Goal: Task Accomplishment & Management: Use online tool/utility

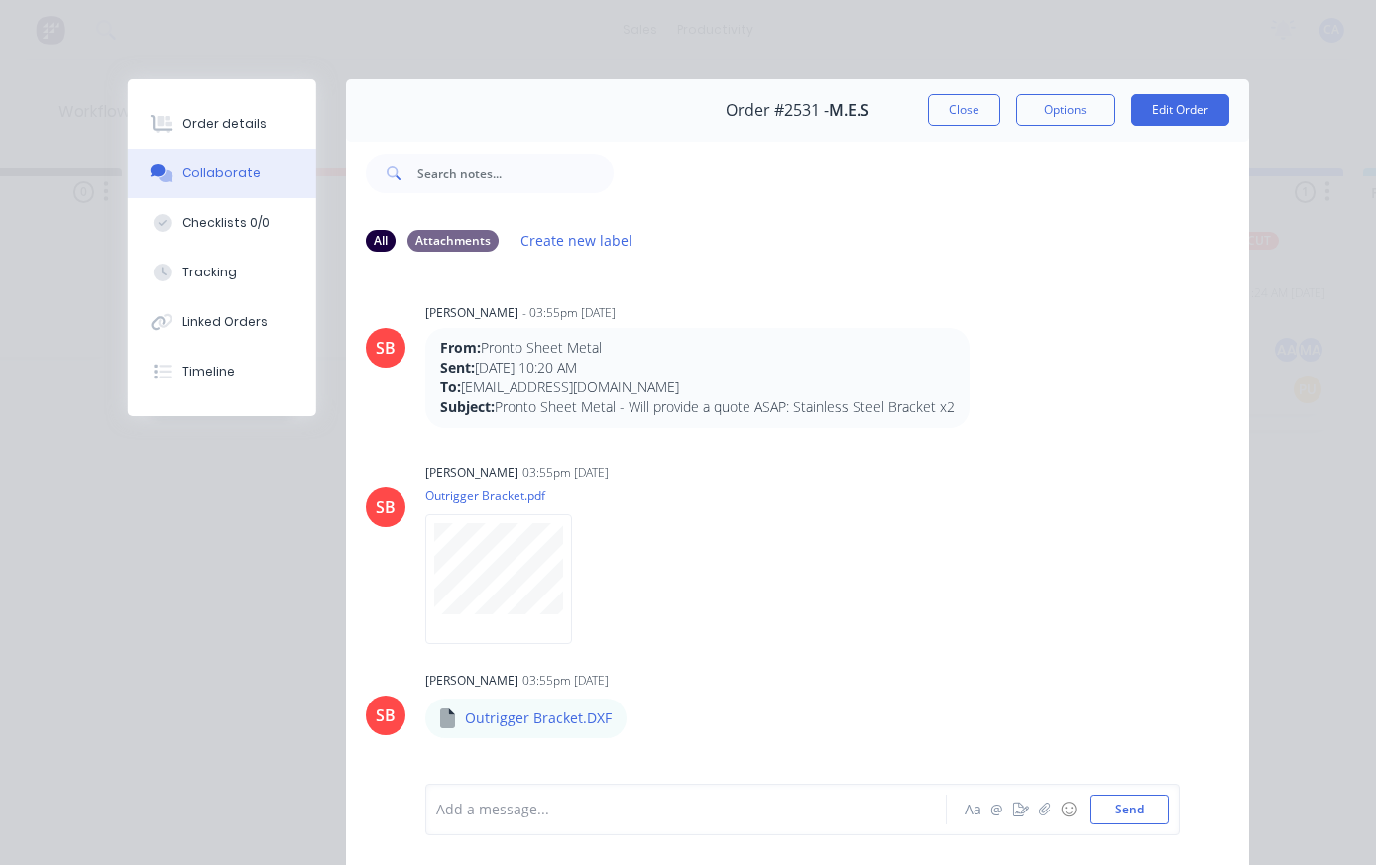
scroll to position [1259, 0]
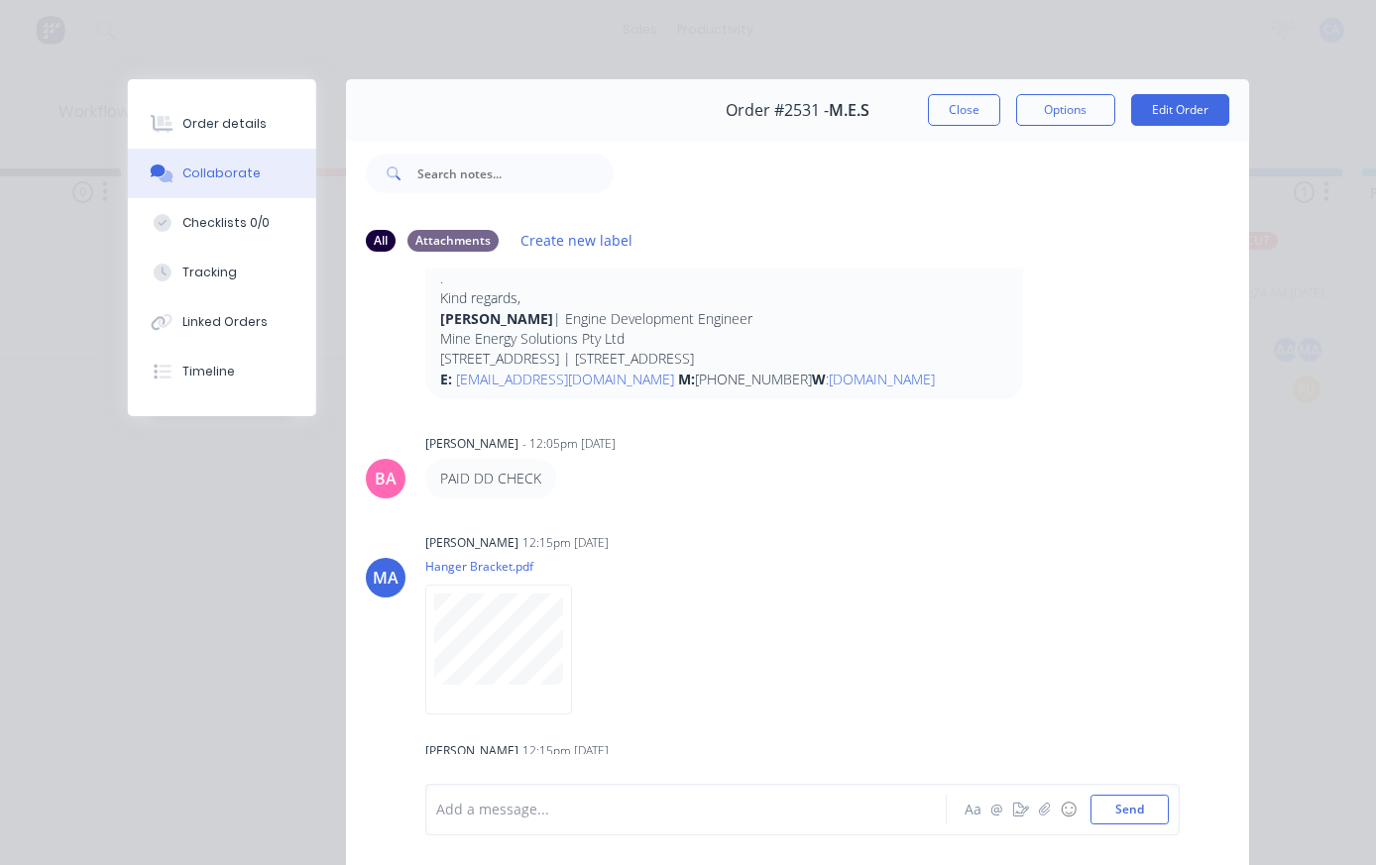
click at [953, 113] on button "Close" at bounding box center [964, 110] width 72 height 32
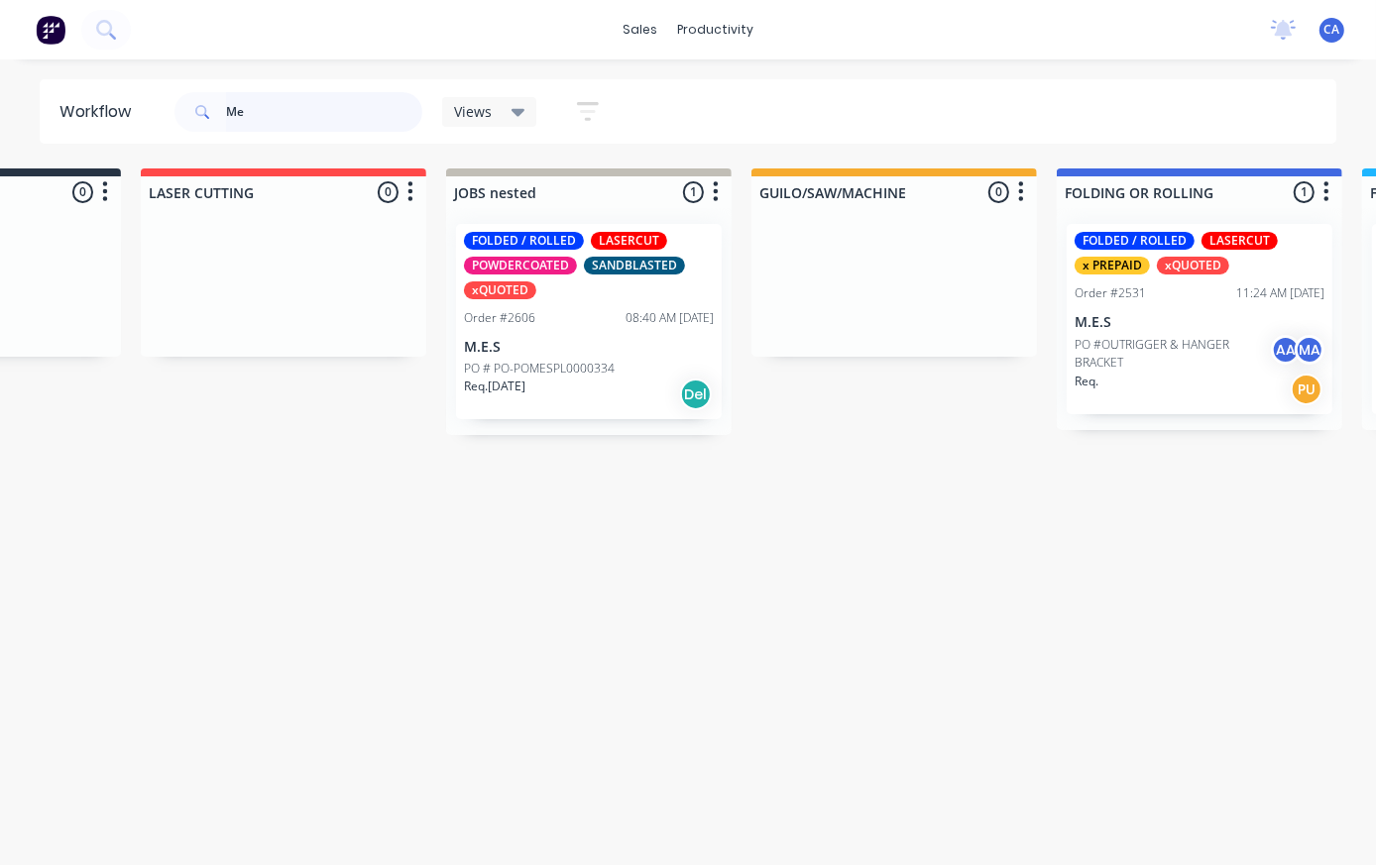
type input "M"
type input "Am"
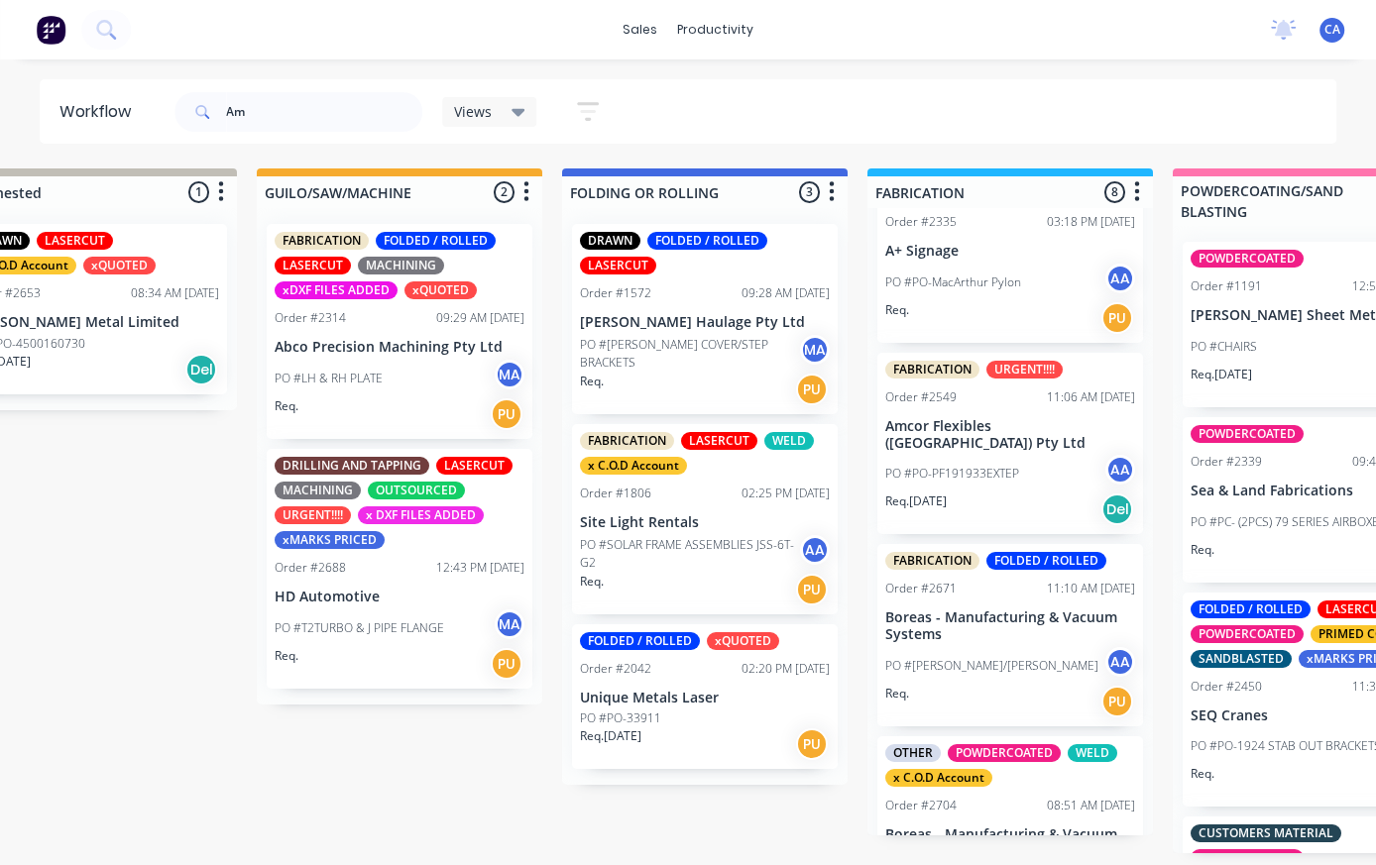
scroll to position [888, 0]
click at [1047, 459] on div "PO #PO-PF191933EXTEP AA" at bounding box center [1010, 474] width 250 height 38
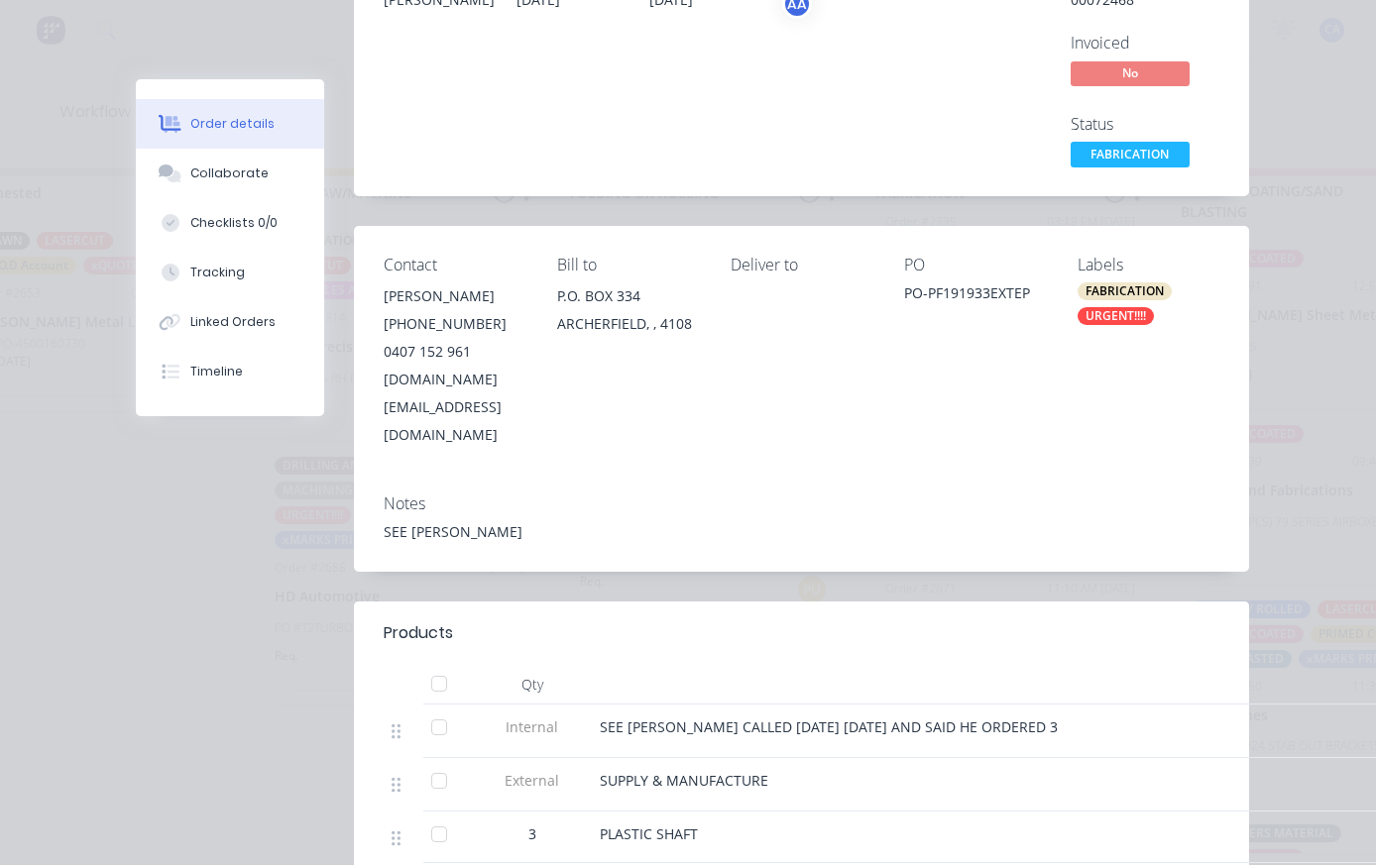
scroll to position [248, 0]
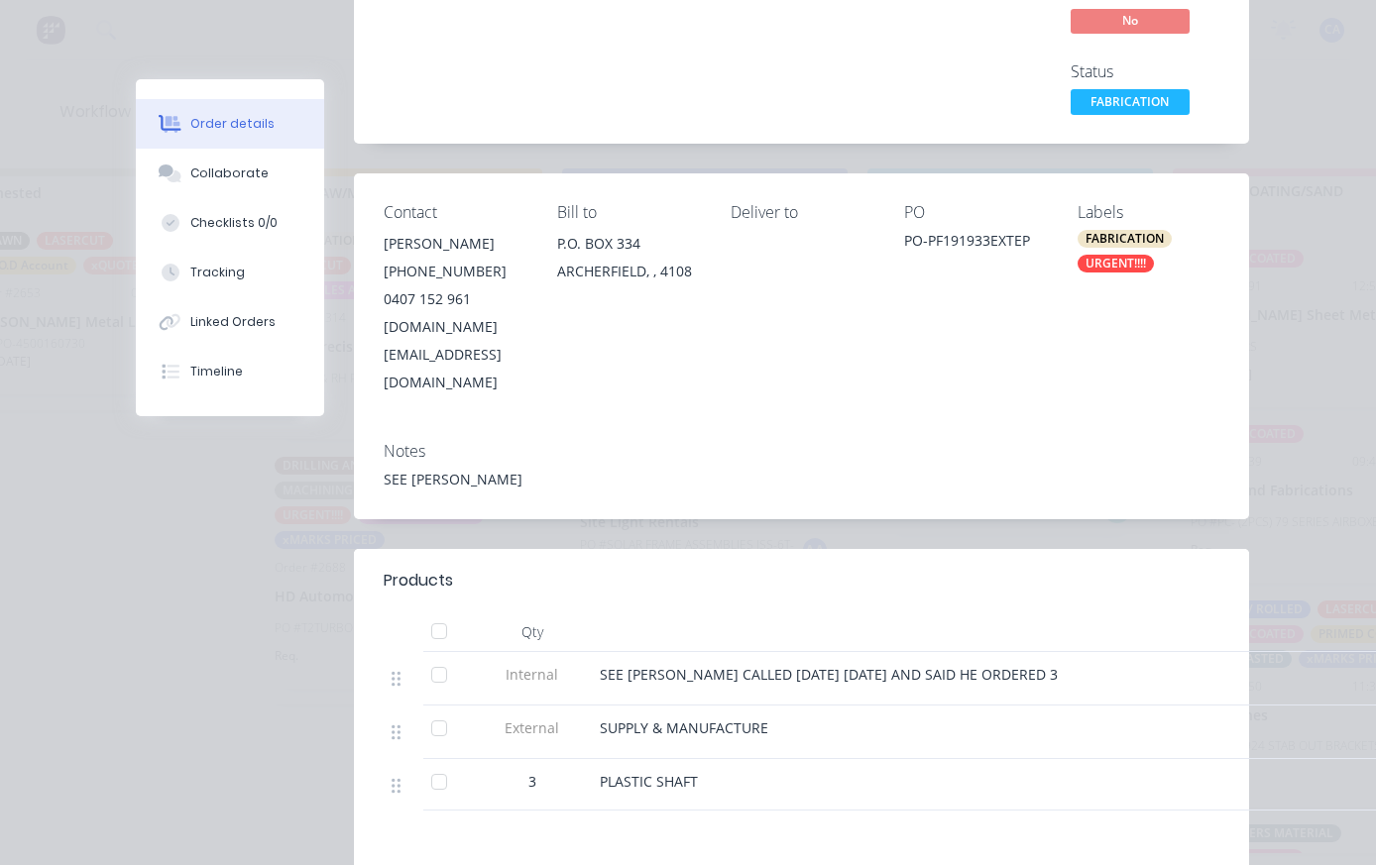
click at [184, 174] on div at bounding box center [171, 174] width 30 height 18
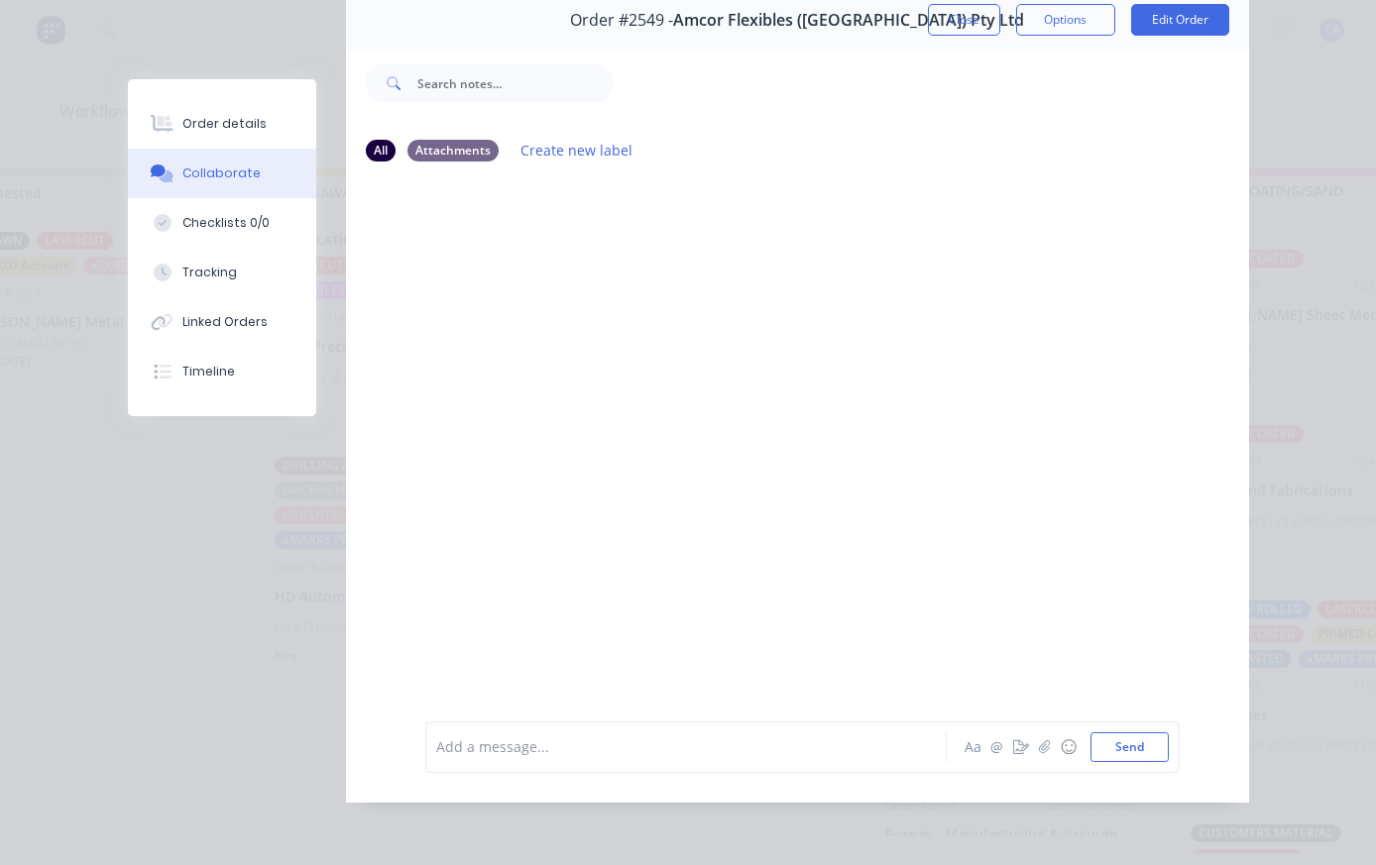
scroll to position [128, 0]
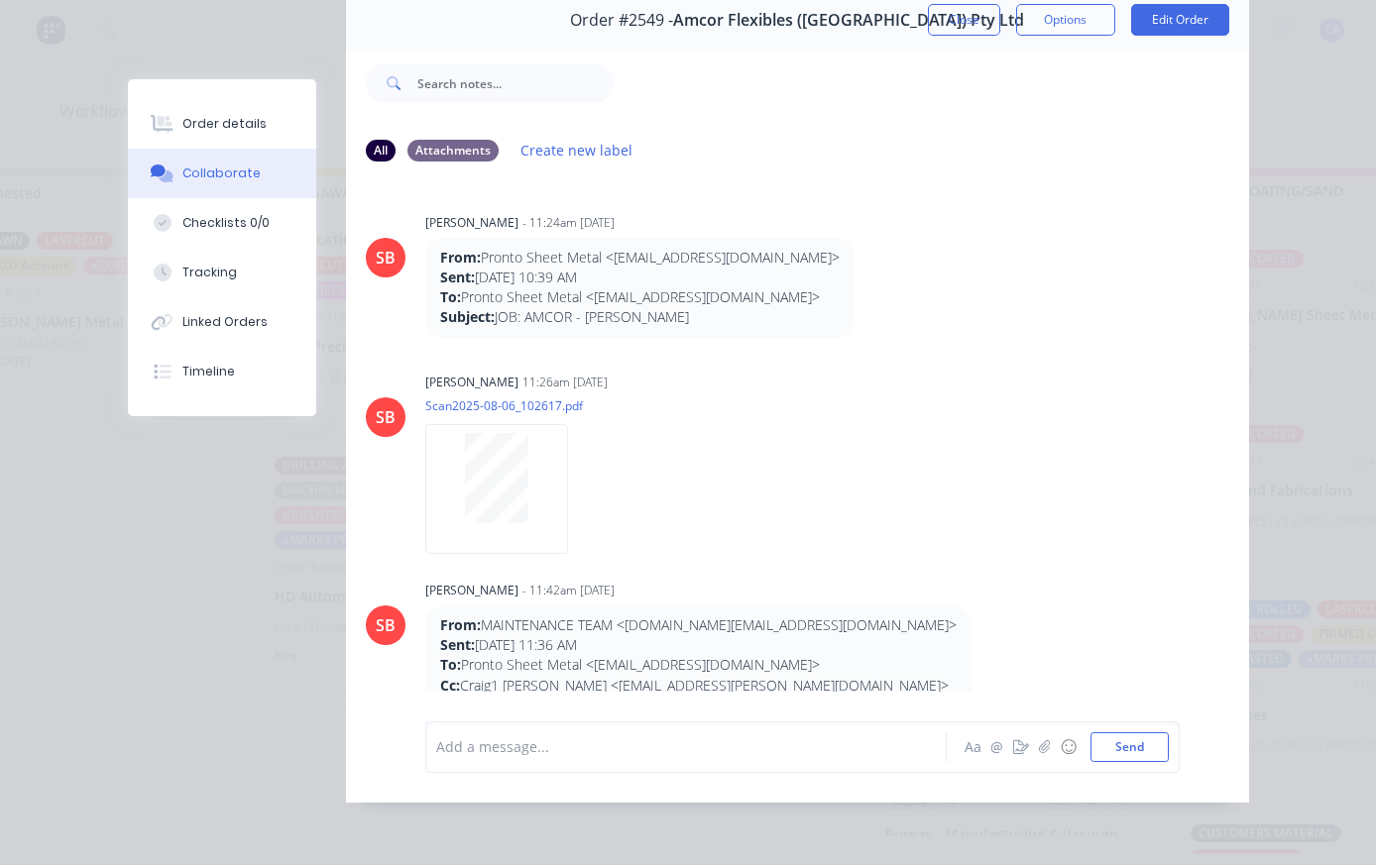
click at [168, 137] on button "Order details" at bounding box center [222, 124] width 188 height 50
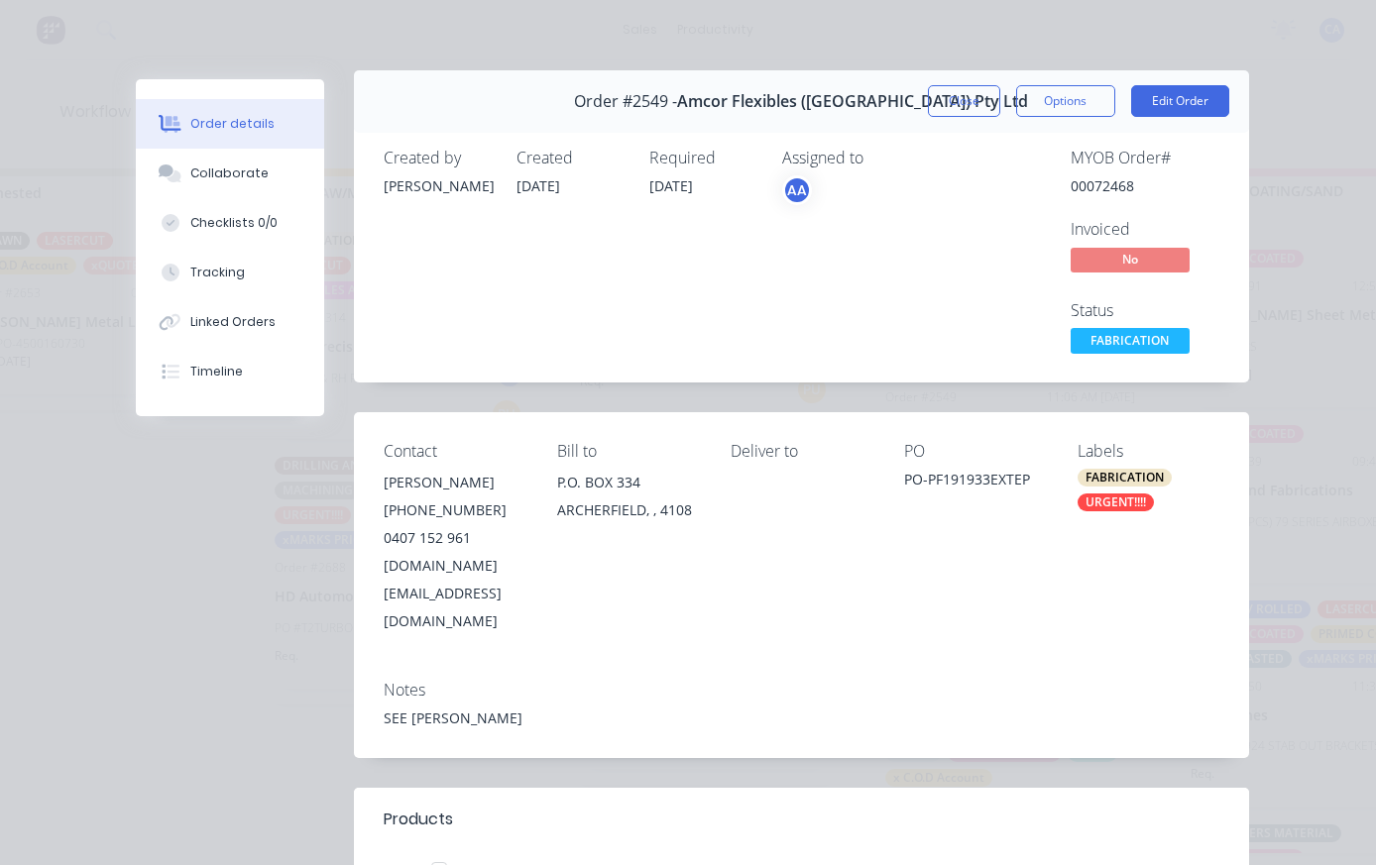
scroll to position [1, 0]
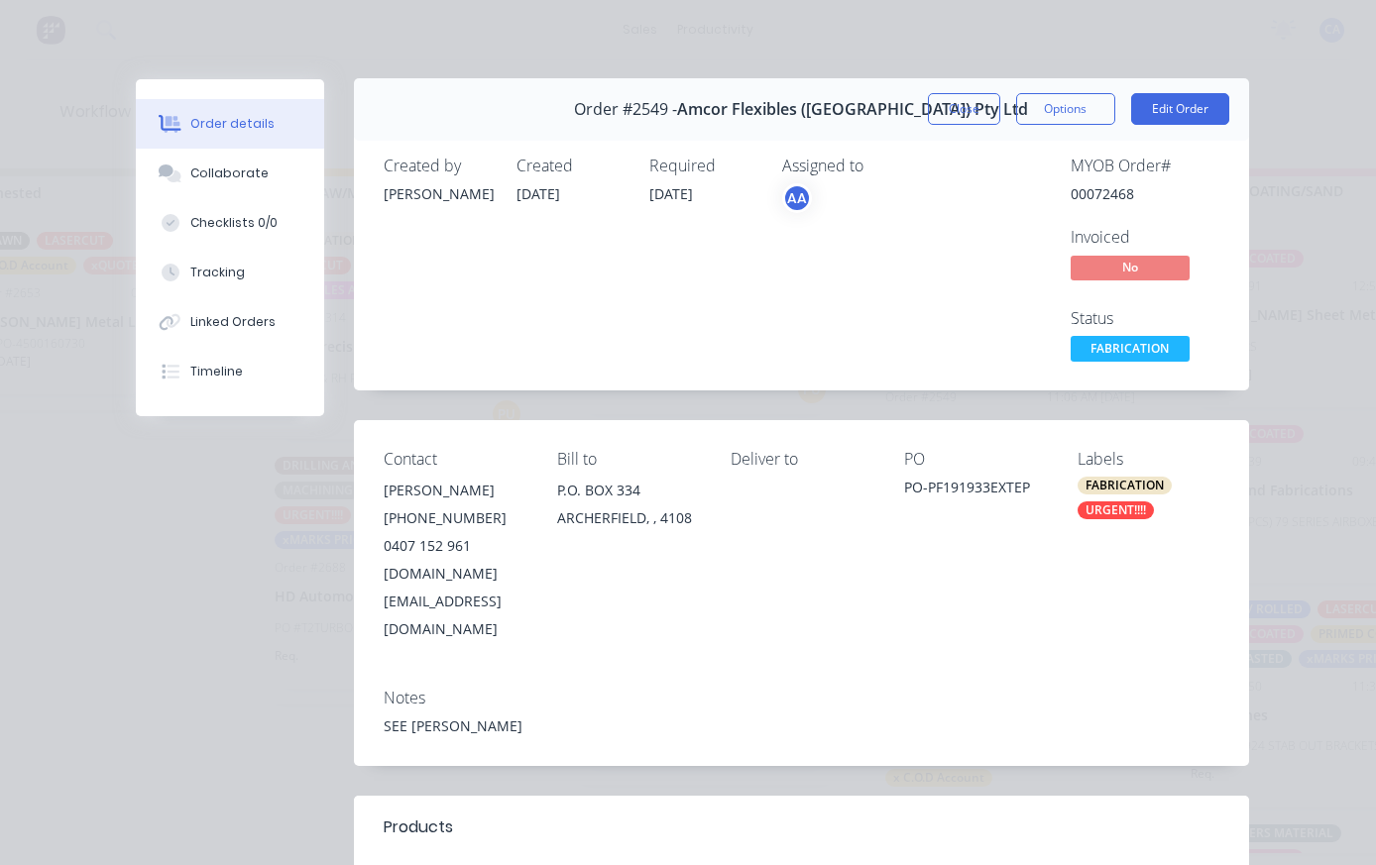
click at [259, 169] on div "Collaborate" at bounding box center [229, 174] width 78 height 18
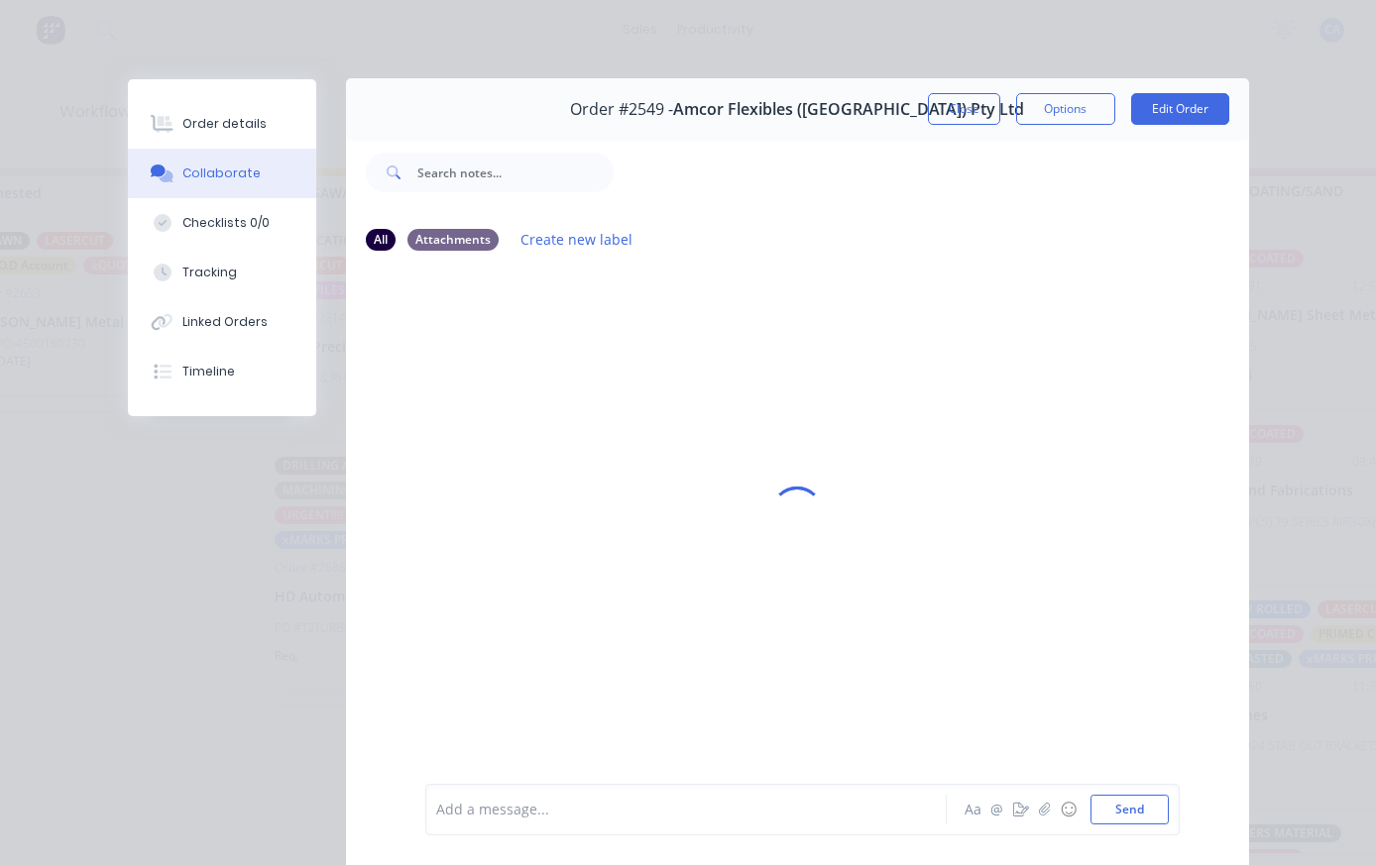
scroll to position [0, 0]
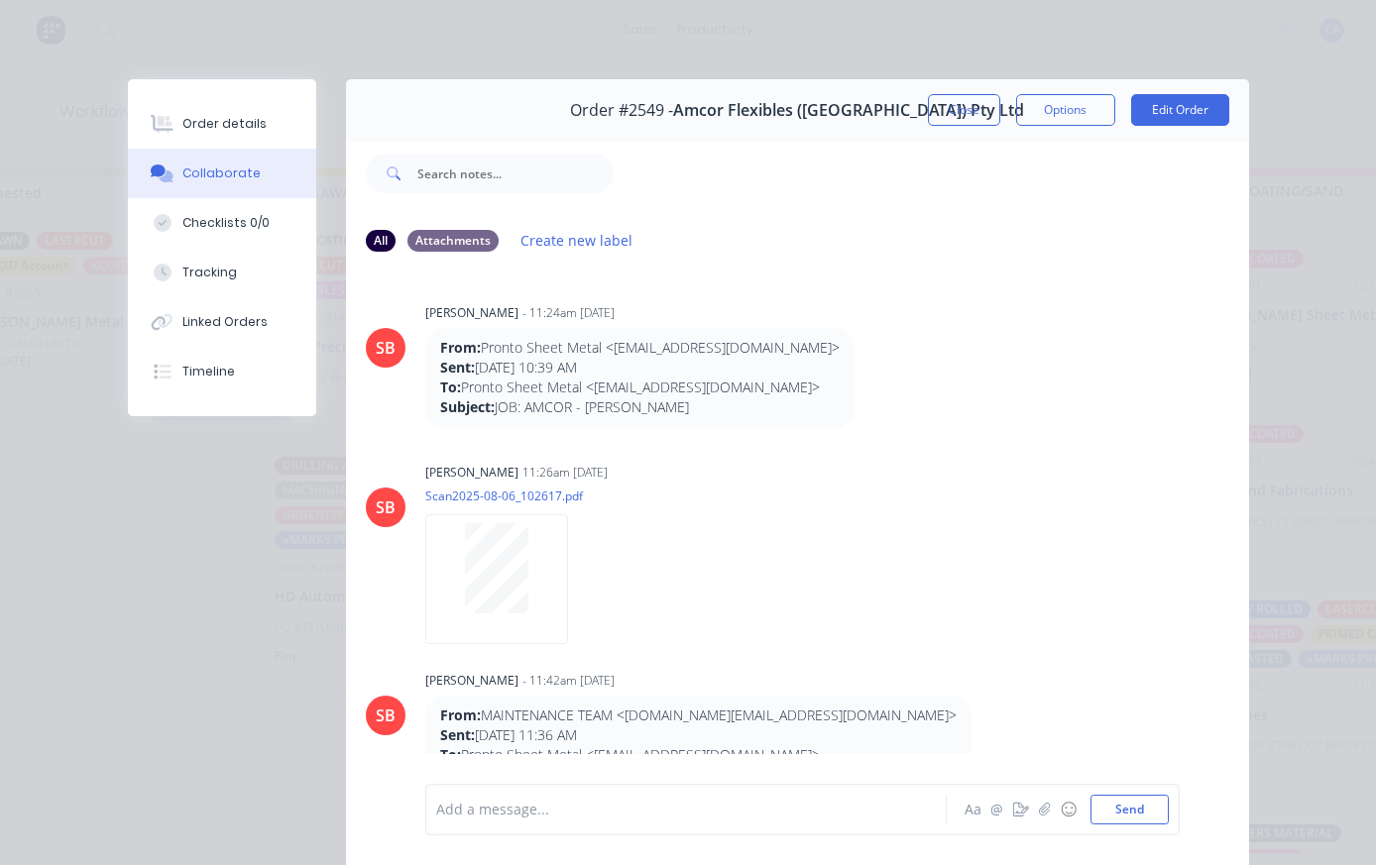
click at [1045, 805] on icon "button" at bounding box center [1044, 810] width 12 height 14
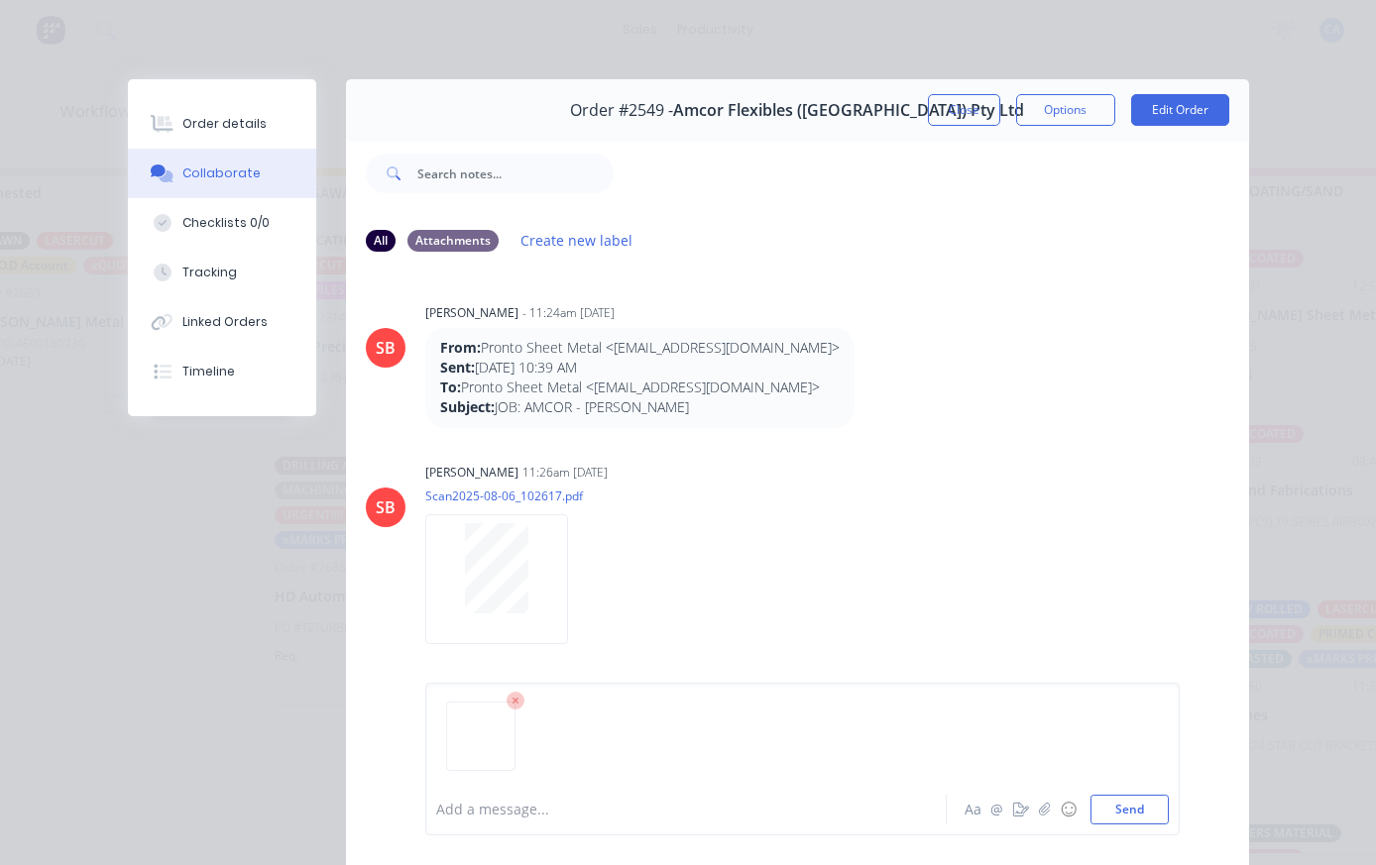
click at [1151, 809] on button "Send" at bounding box center [1129, 810] width 78 height 30
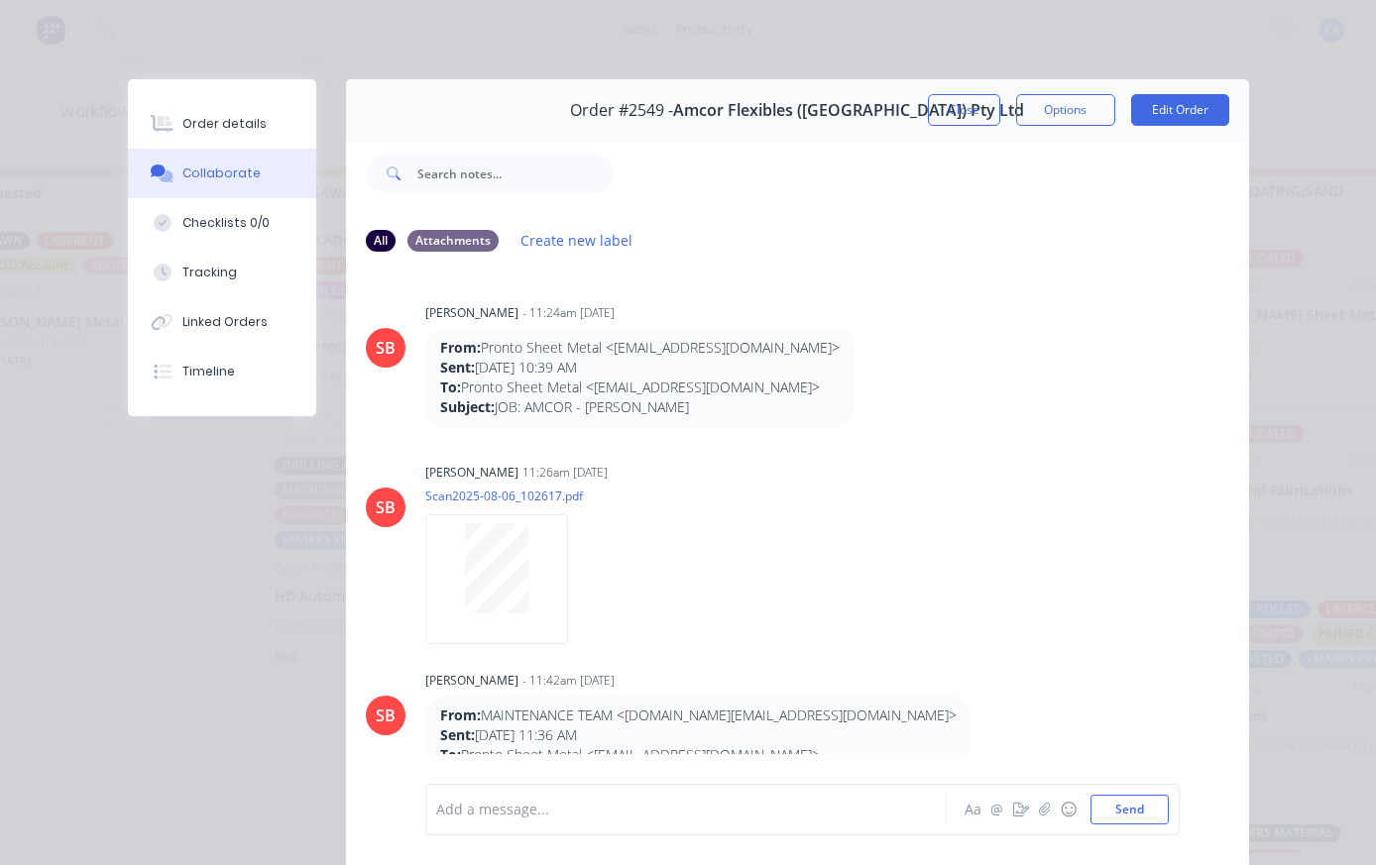
scroll to position [298, 0]
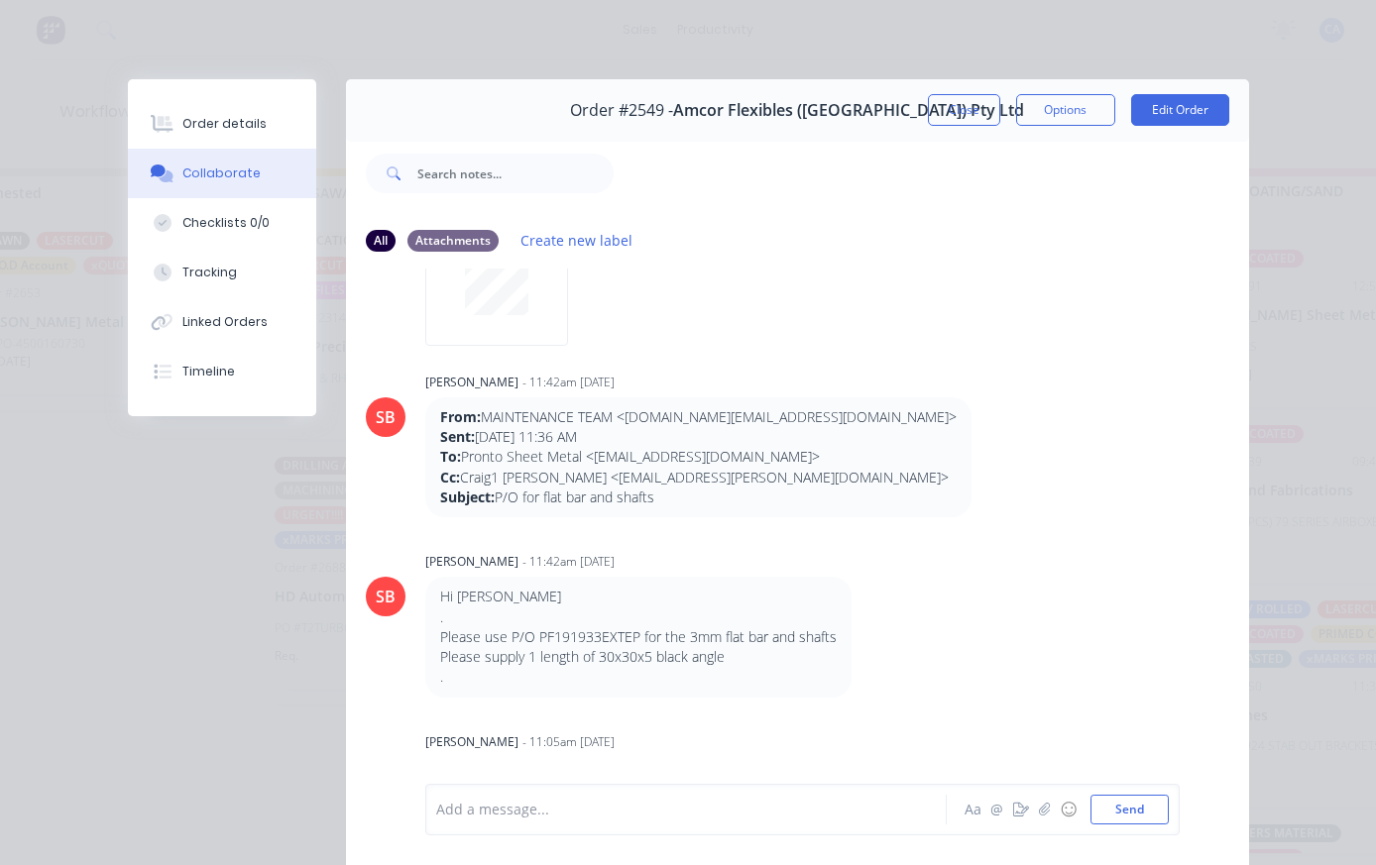
click at [246, 277] on button "Tracking" at bounding box center [222, 273] width 188 height 50
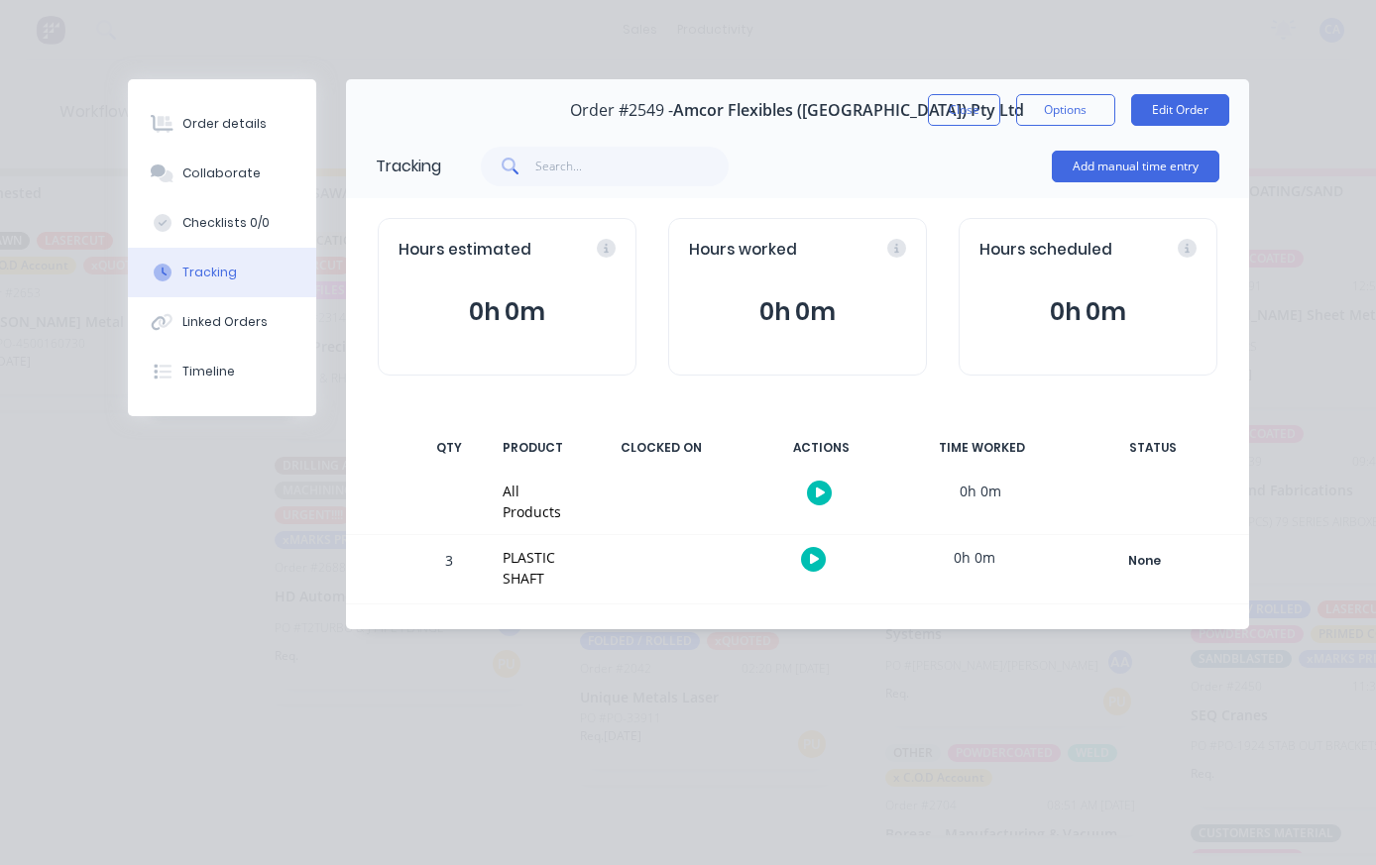
click at [1174, 172] on button "Add manual time entry" at bounding box center [1134, 167] width 167 height 32
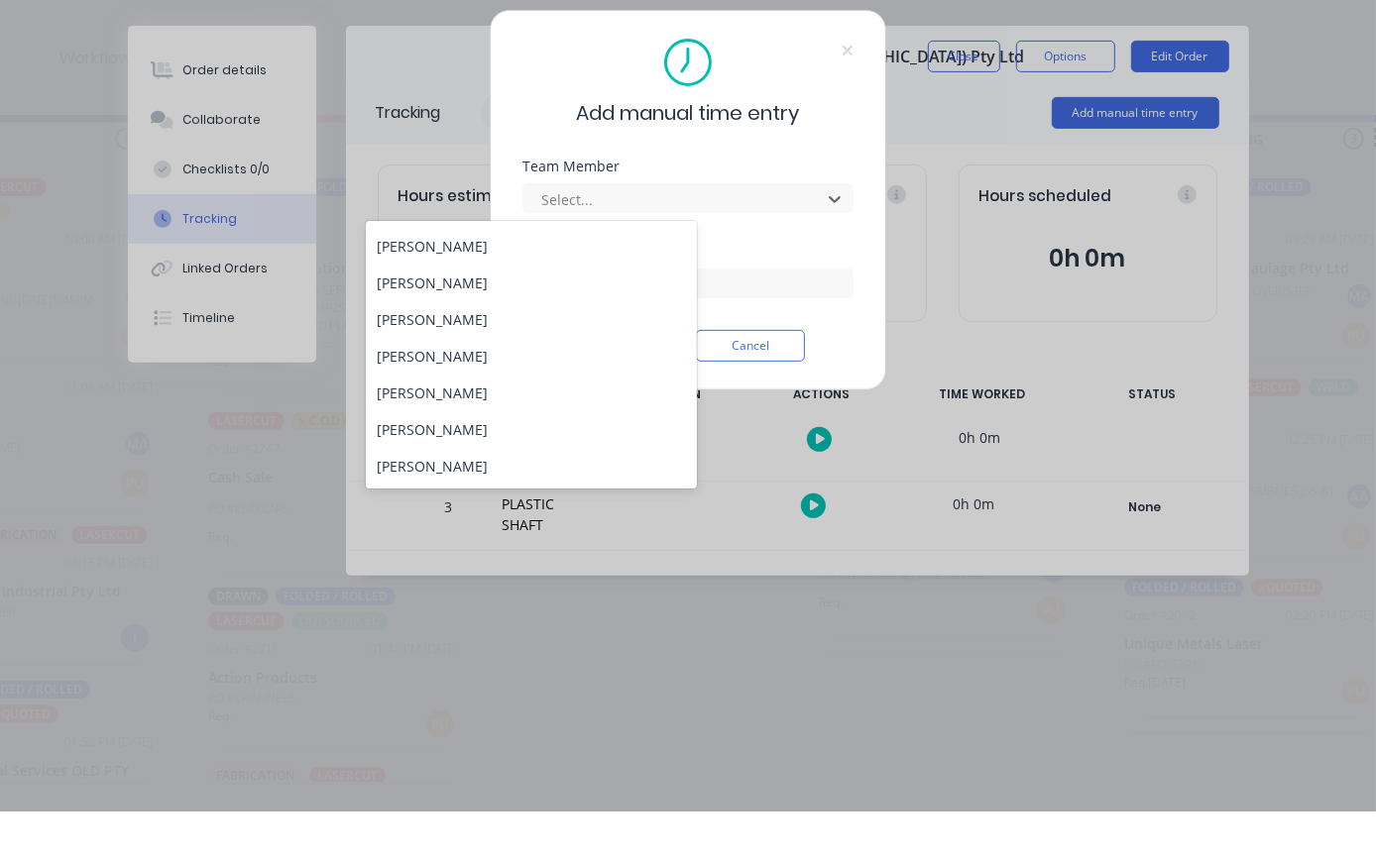
scroll to position [117, 0]
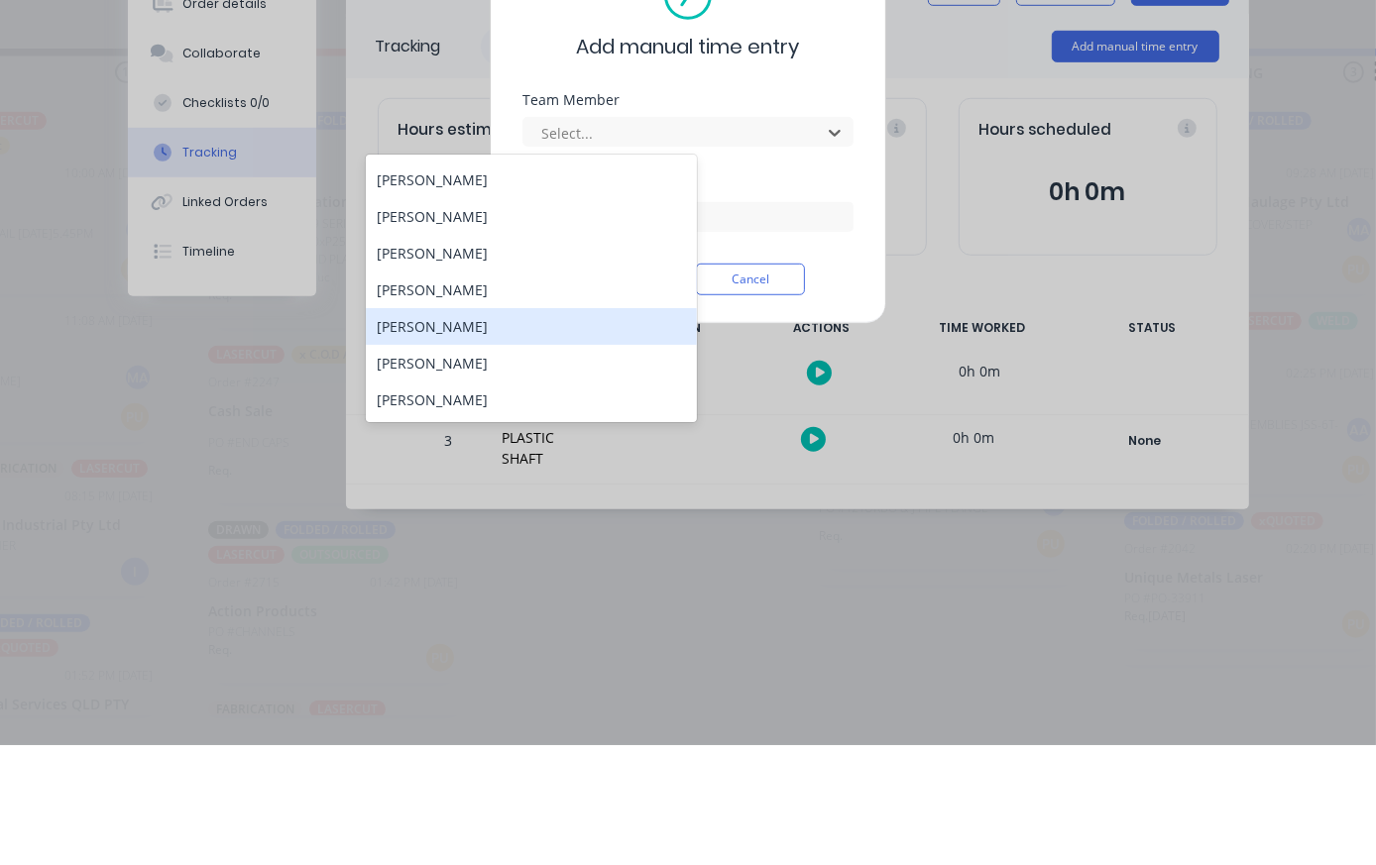
click at [508, 428] on div "[PERSON_NAME]" at bounding box center [531, 446] width 331 height 37
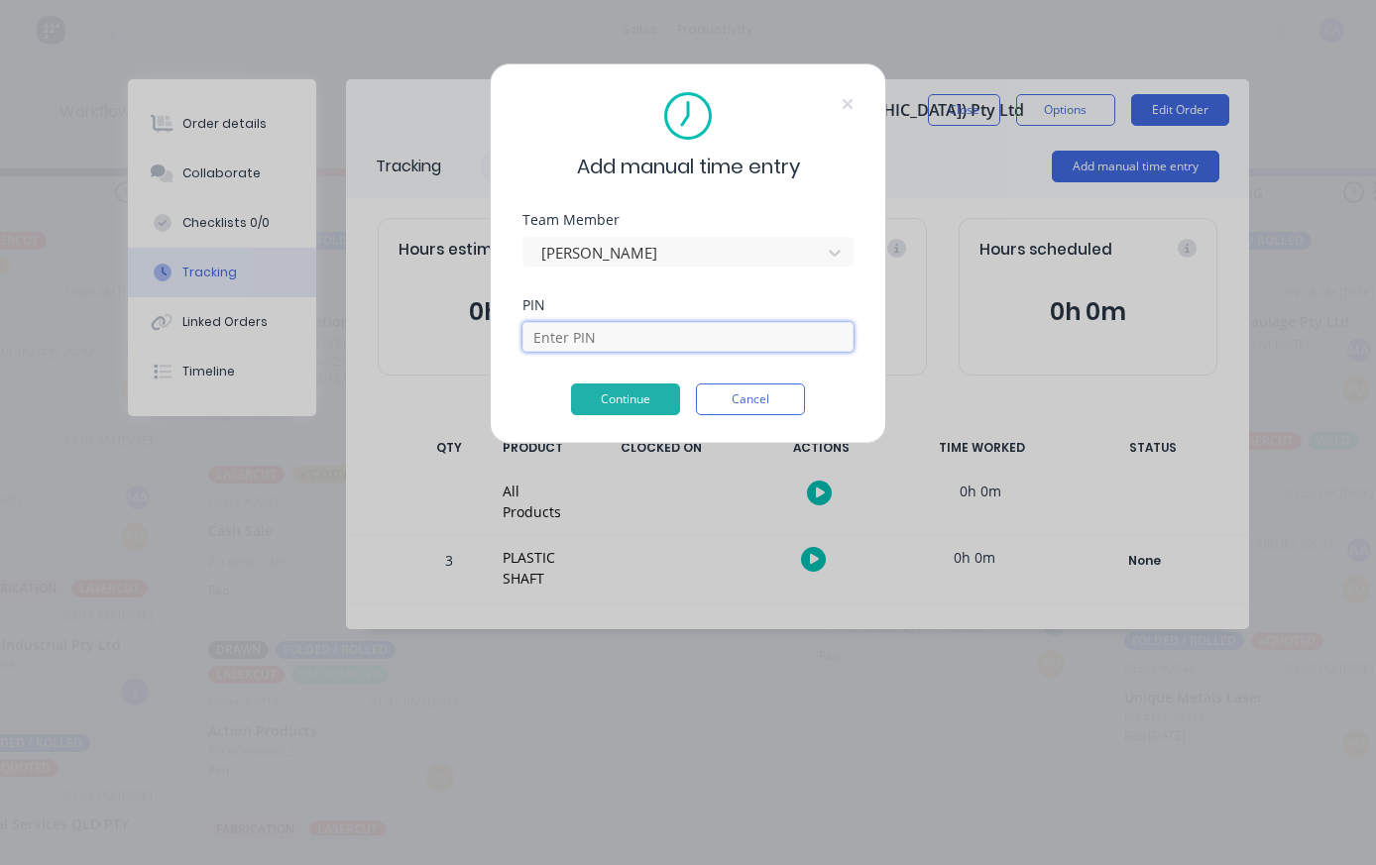
click at [665, 335] on input at bounding box center [687, 337] width 331 height 30
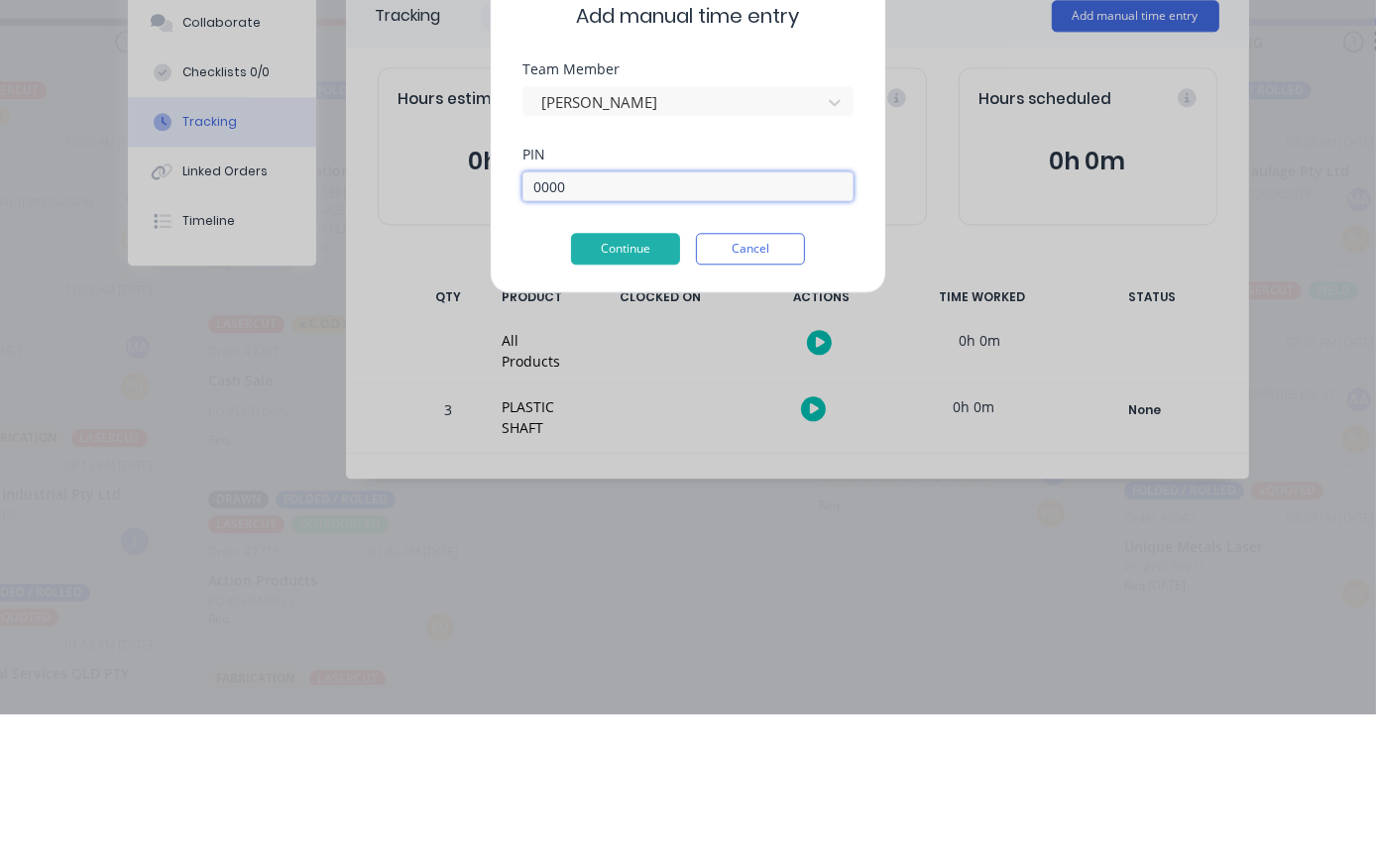
type input "0000"
click at [640, 384] on button "Continue" at bounding box center [625, 400] width 109 height 32
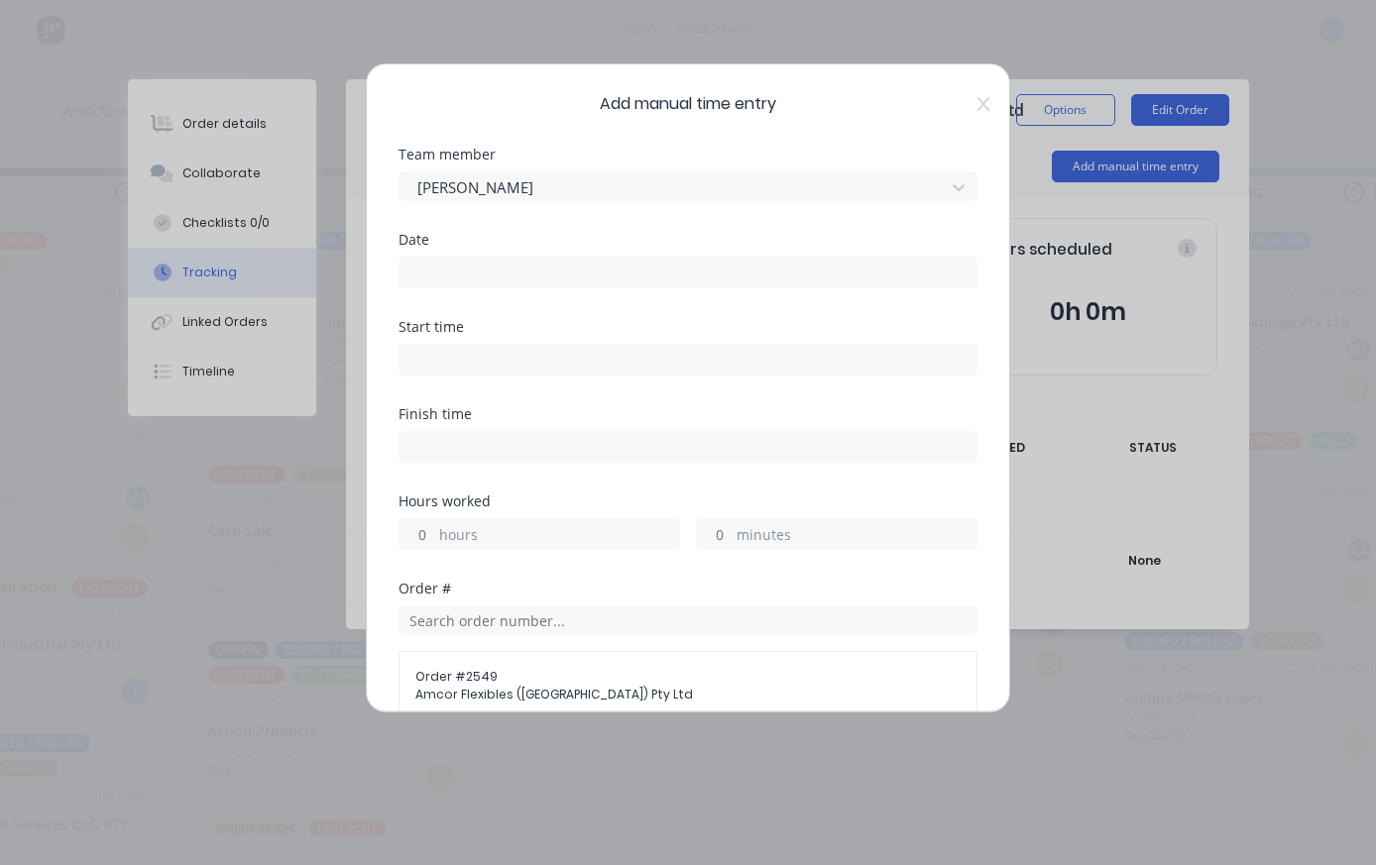
click at [824, 263] on input at bounding box center [687, 273] width 577 height 30
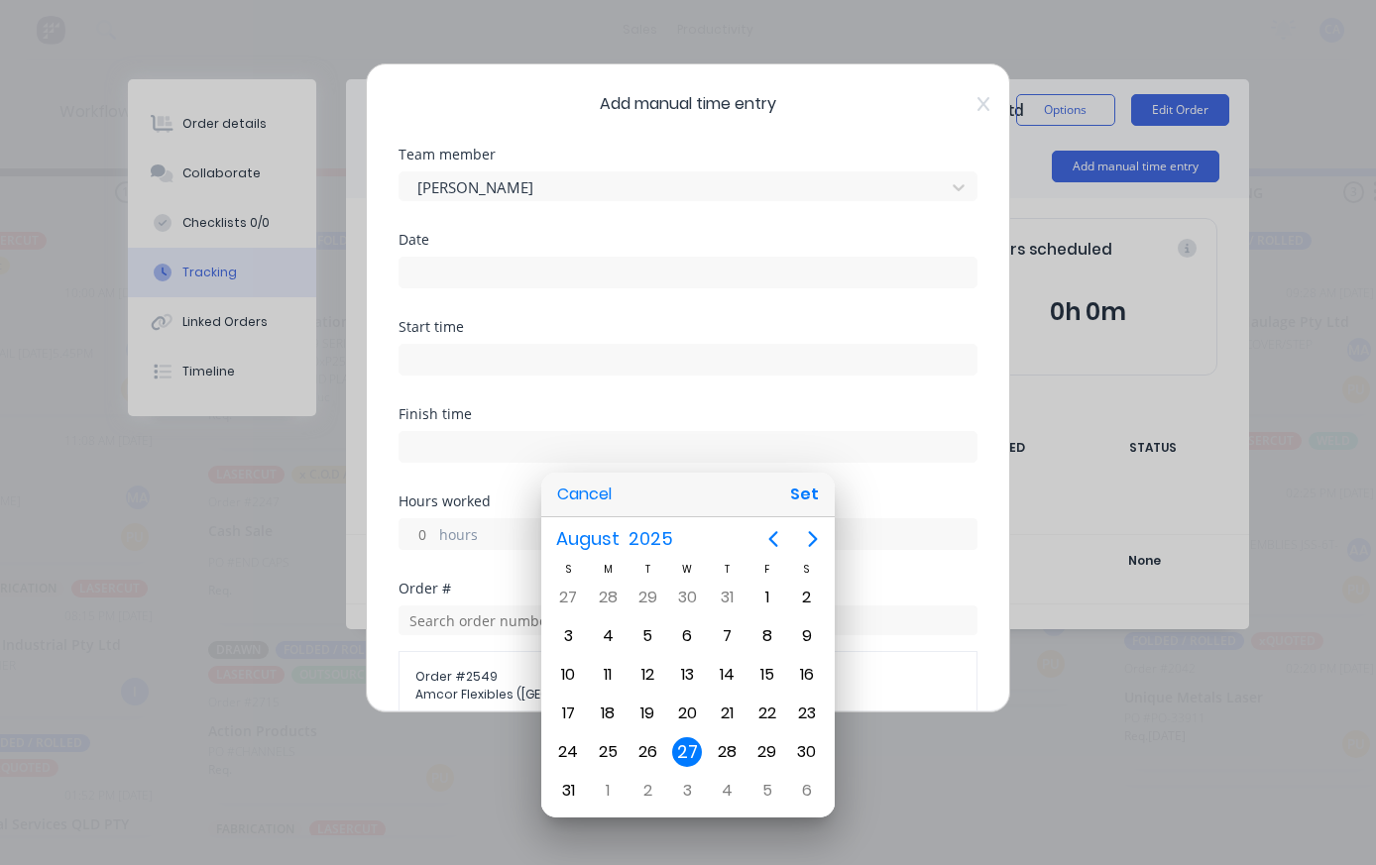
click at [804, 492] on button "Set" at bounding box center [804, 495] width 45 height 36
type input "[DATE]"
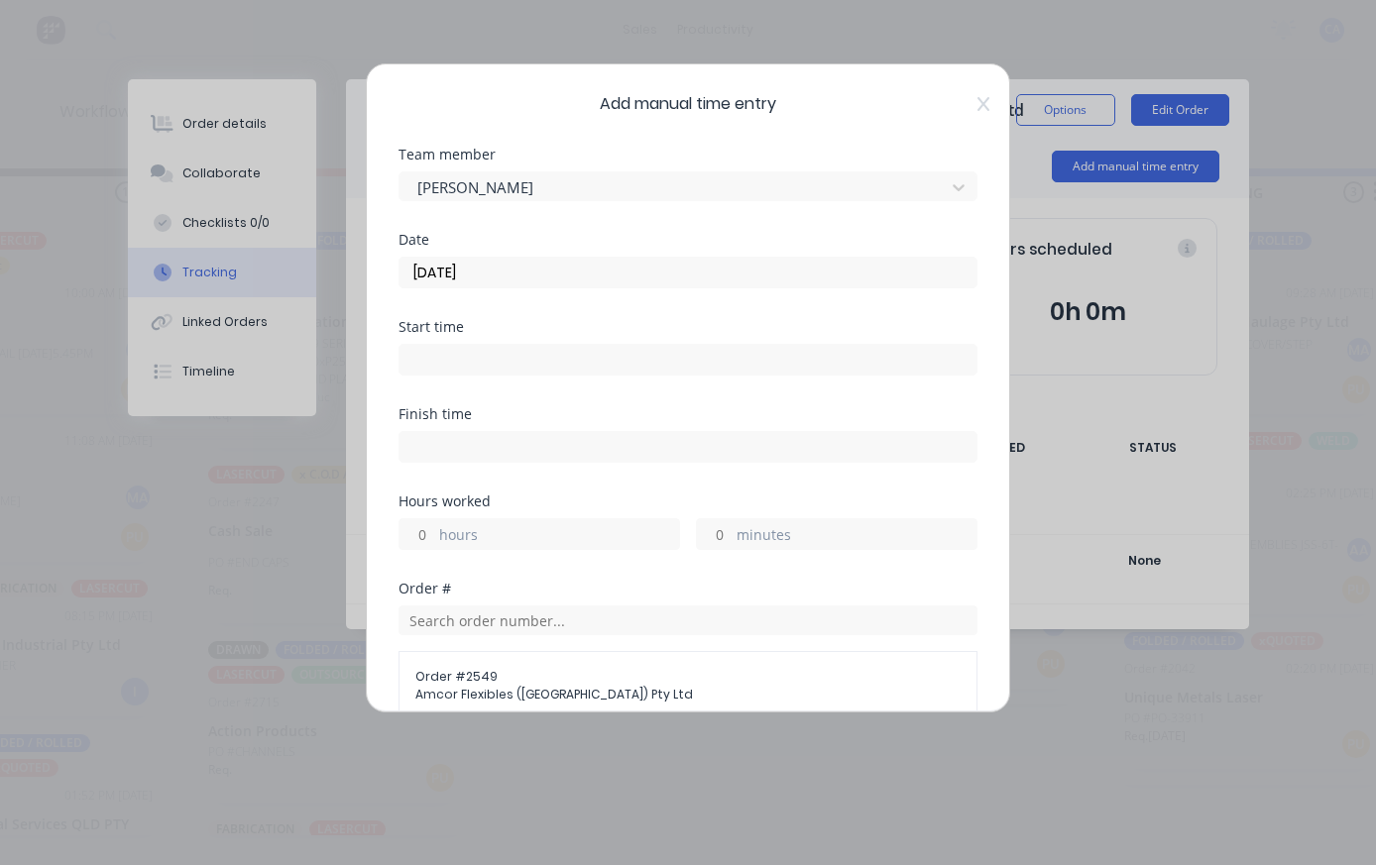
click at [480, 528] on label "hours" at bounding box center [559, 536] width 240 height 25
click at [434, 528] on input "hours" at bounding box center [416, 534] width 35 height 30
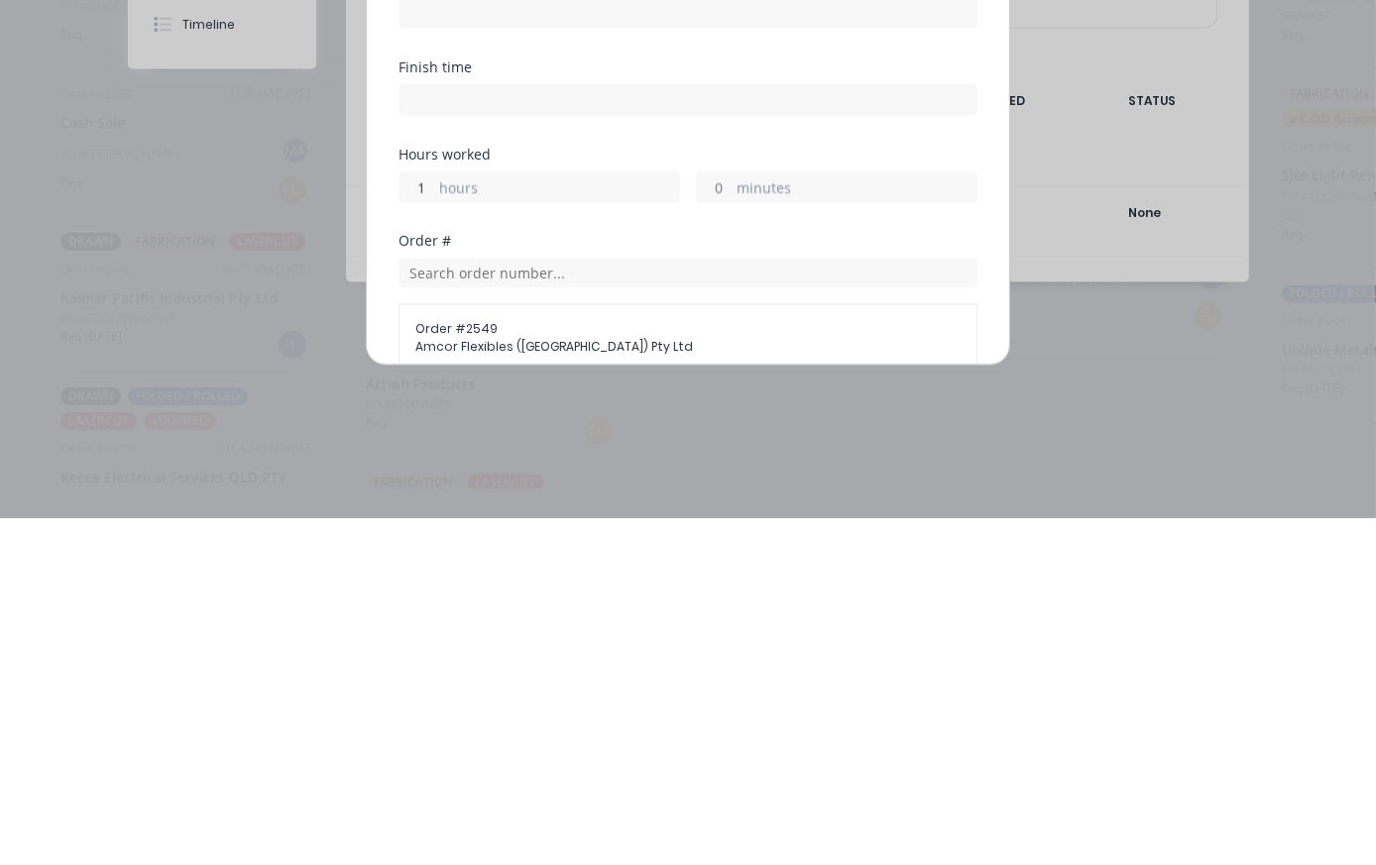
type input "1"
click at [739, 524] on label "minutes" at bounding box center [856, 536] width 240 height 25
click at [731, 519] on input "minutes" at bounding box center [714, 534] width 35 height 30
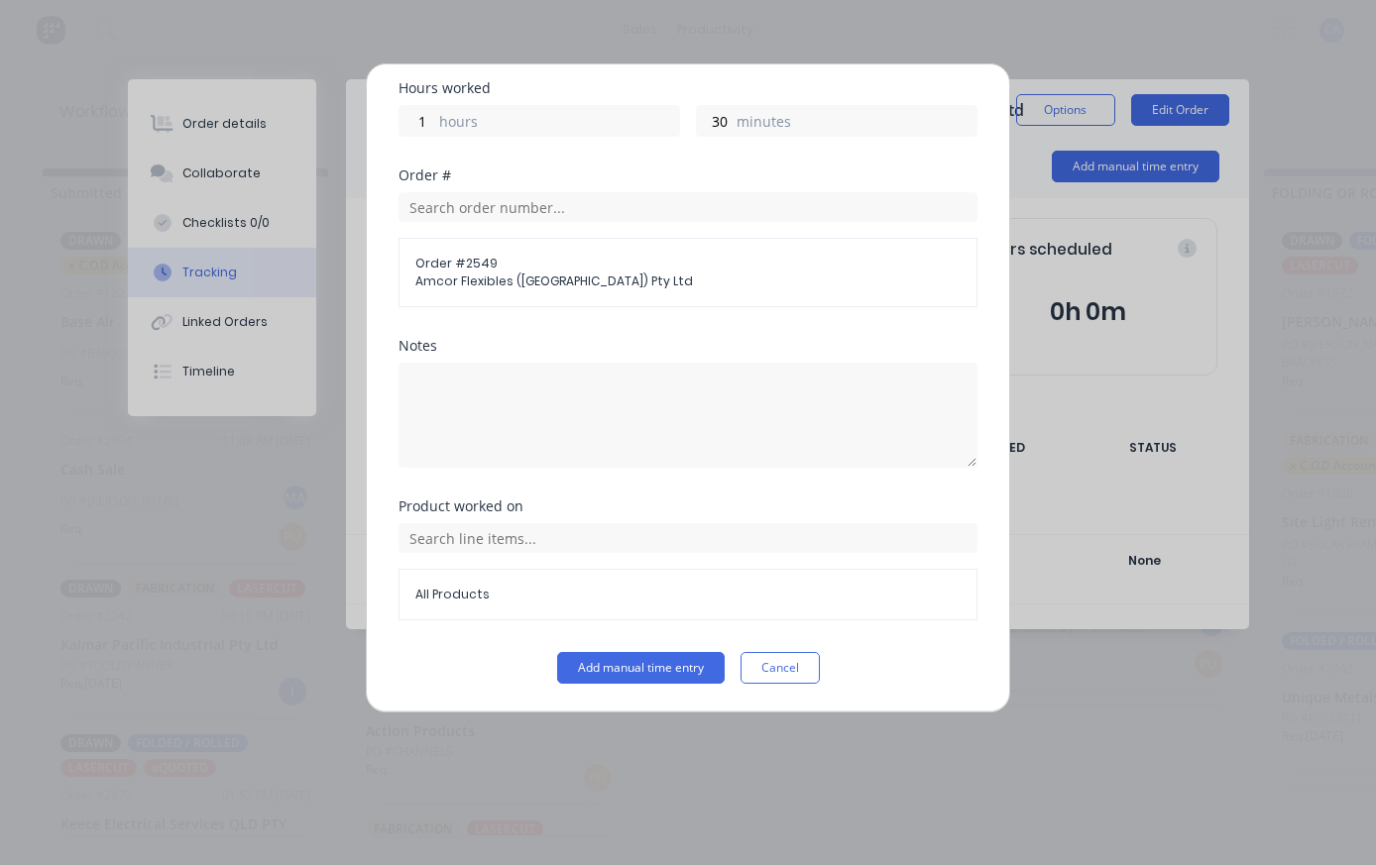
scroll to position [413, 0]
type input "30"
click at [670, 674] on button "Add manual time entry" at bounding box center [640, 668] width 167 height 32
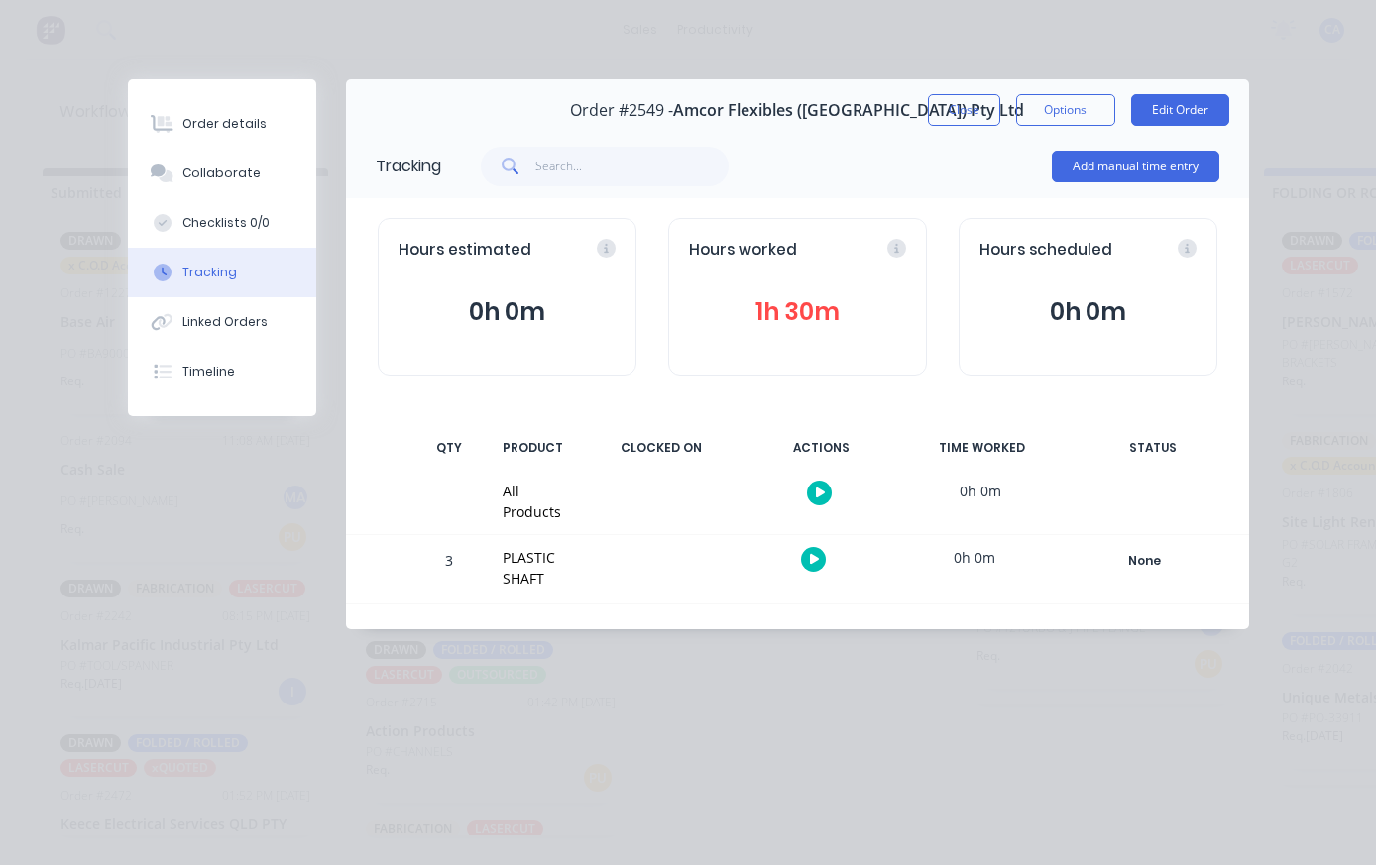
click at [964, 102] on button "Close" at bounding box center [964, 110] width 72 height 32
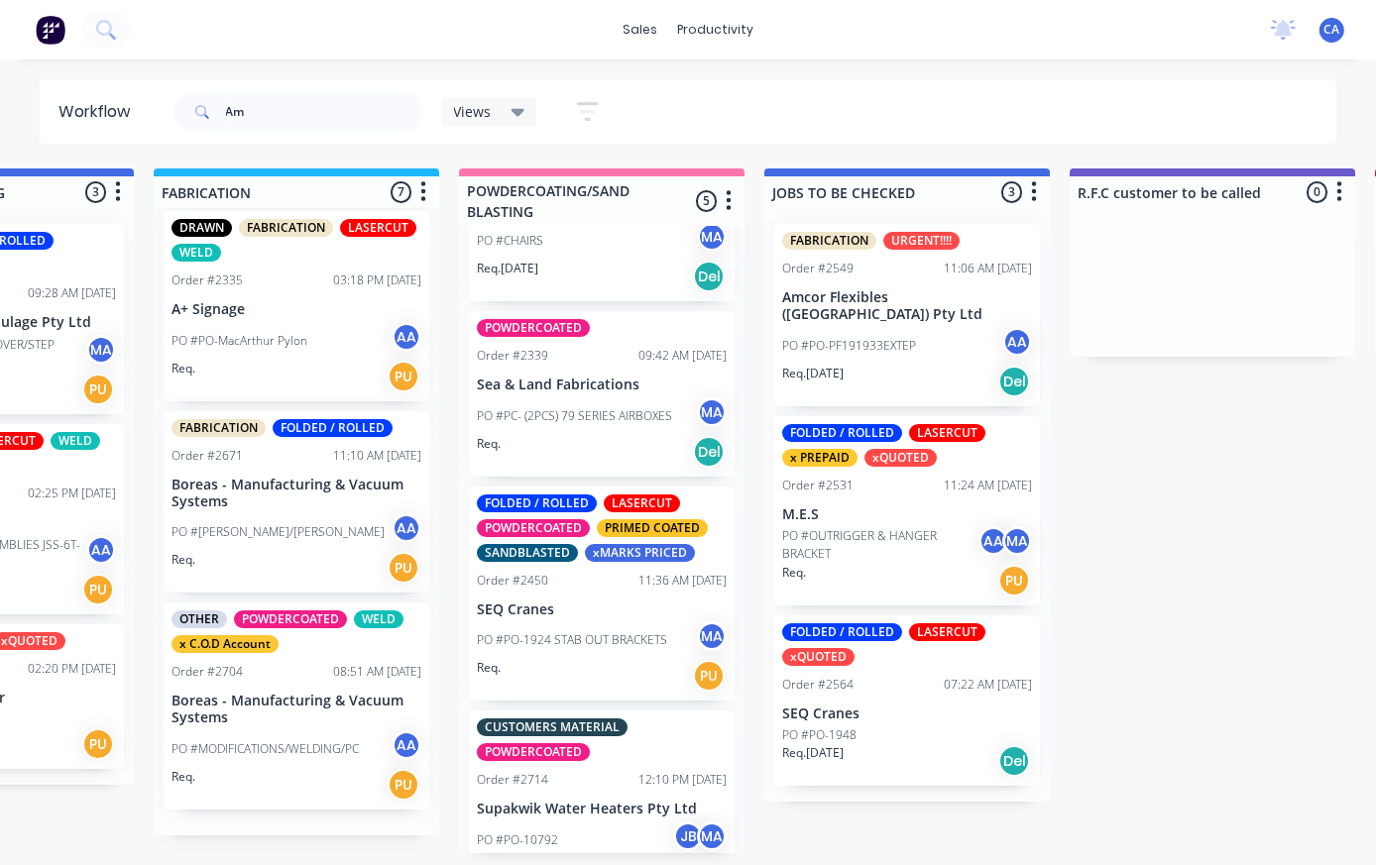
scroll to position [773, 0]
